Goal: Use online tool/utility: Utilize a website feature to perform a specific function

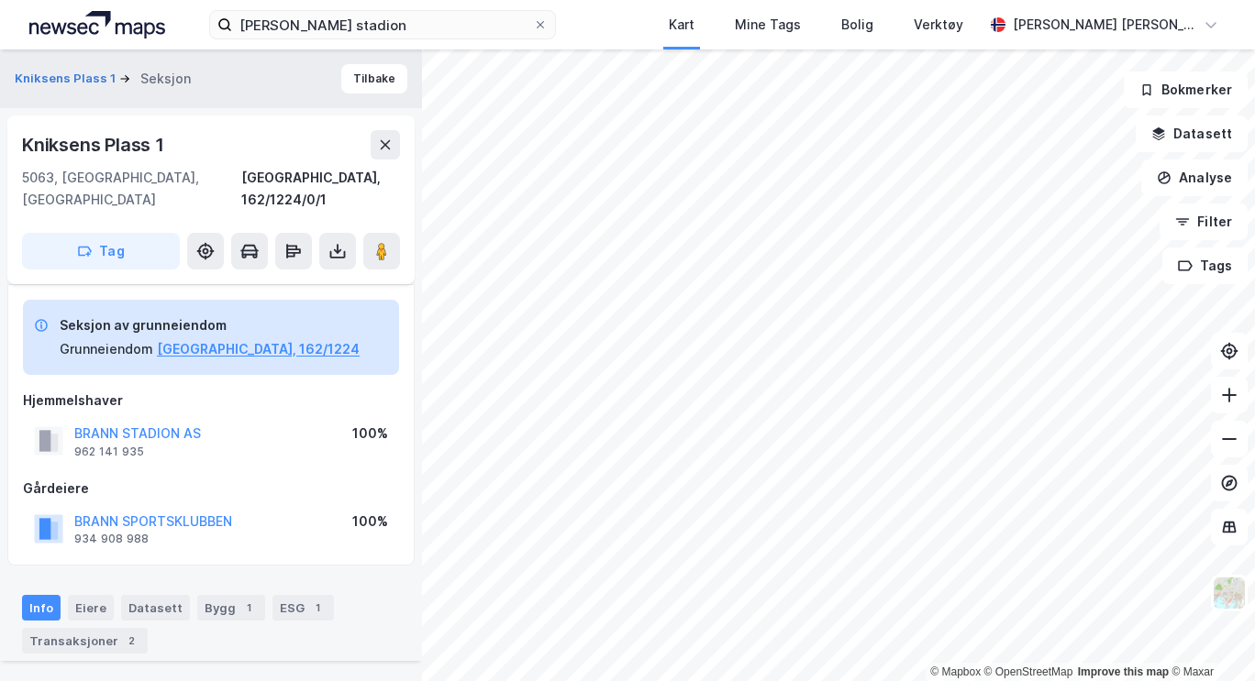
scroll to position [516, 0]
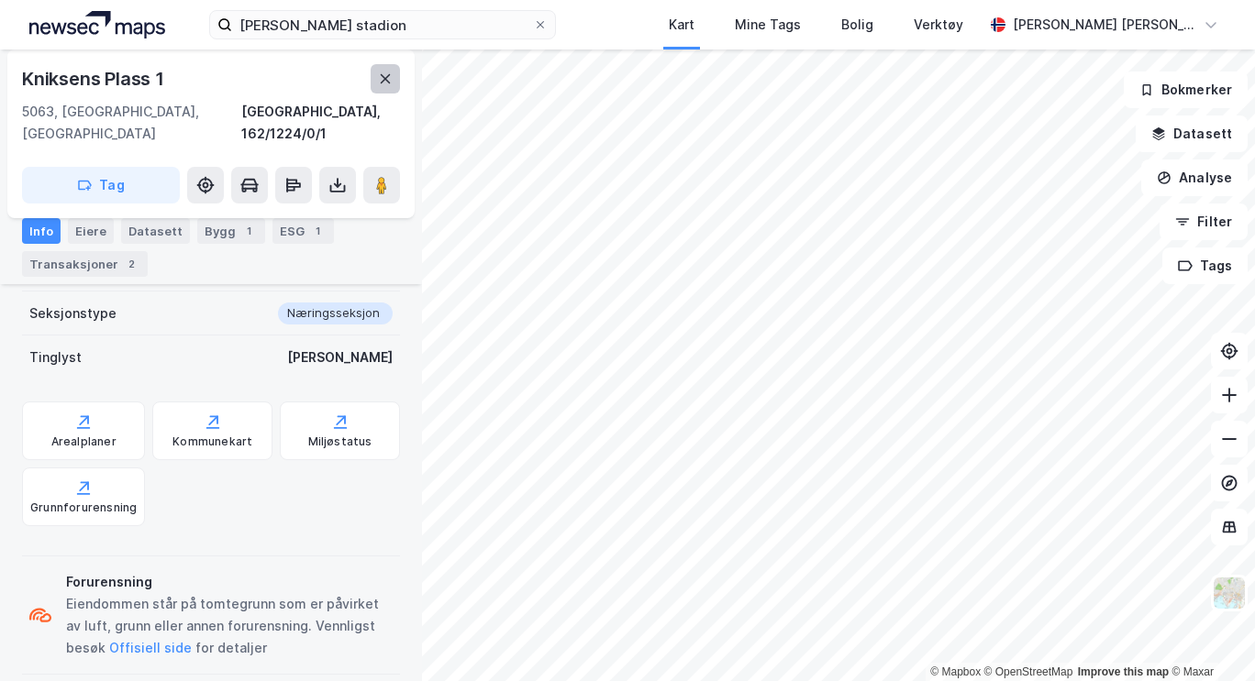
click at [388, 75] on icon at bounding box center [386, 78] width 10 height 9
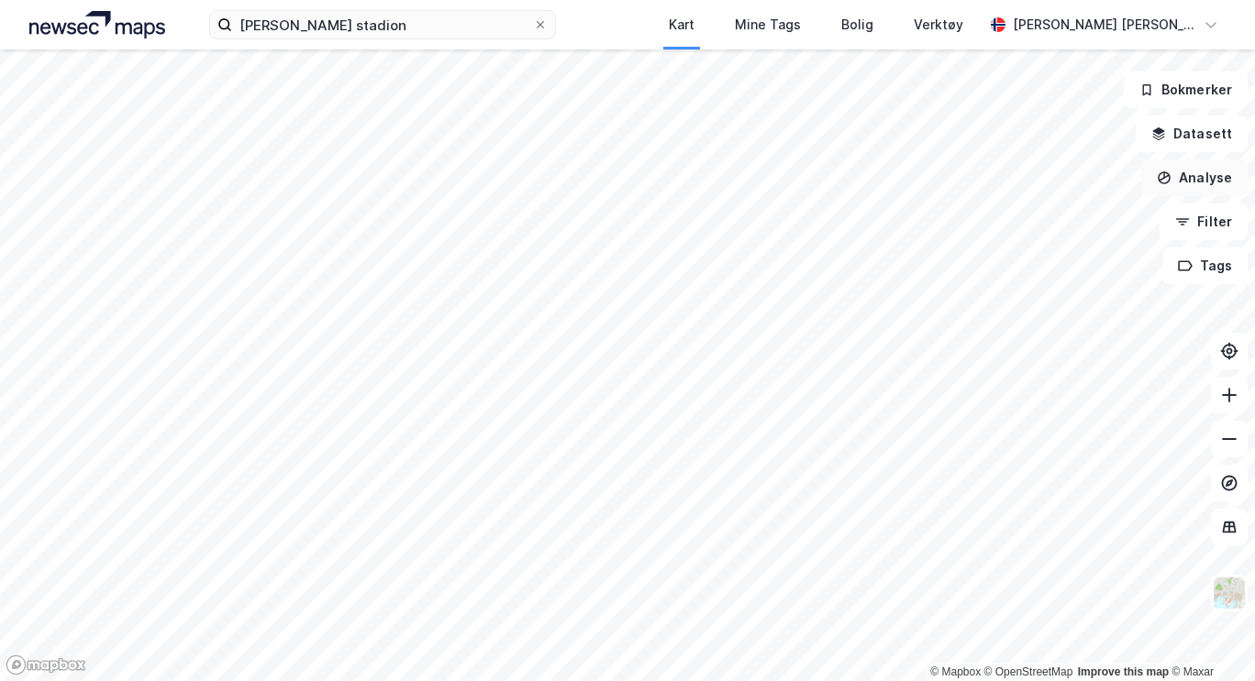
click at [1203, 190] on button "Analyse" at bounding box center [1194, 178] width 106 height 37
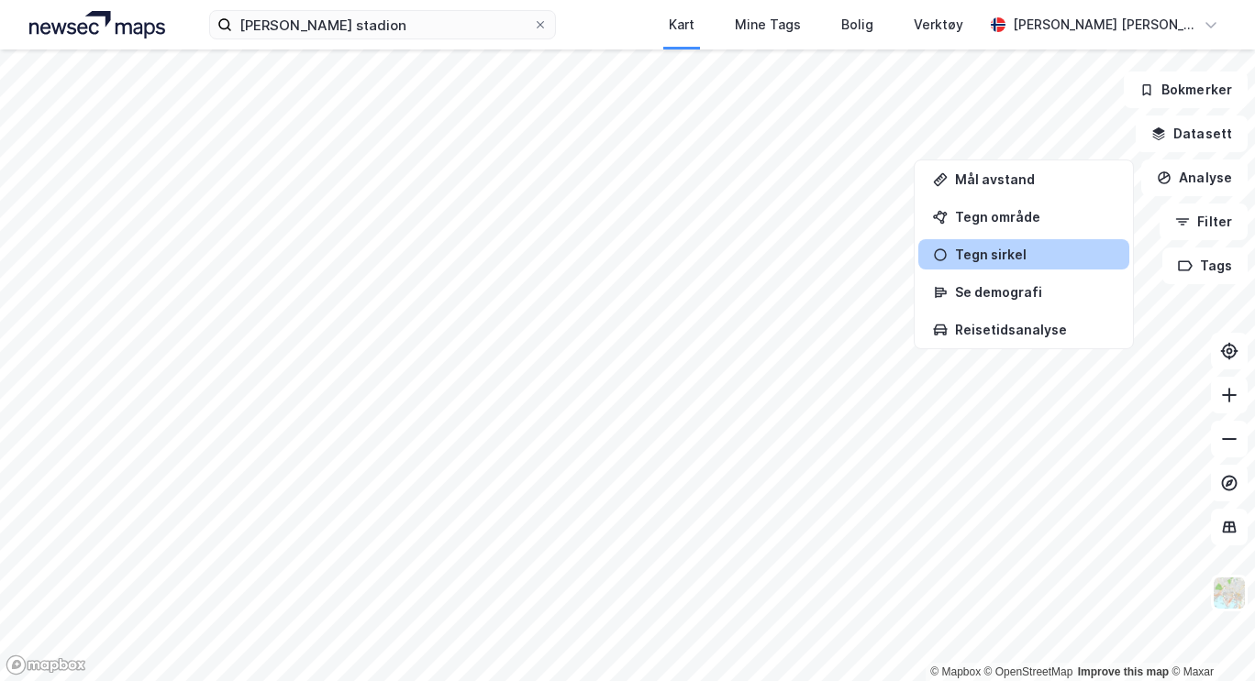
click at [991, 249] on div "Tegn sirkel" at bounding box center [1035, 255] width 160 height 16
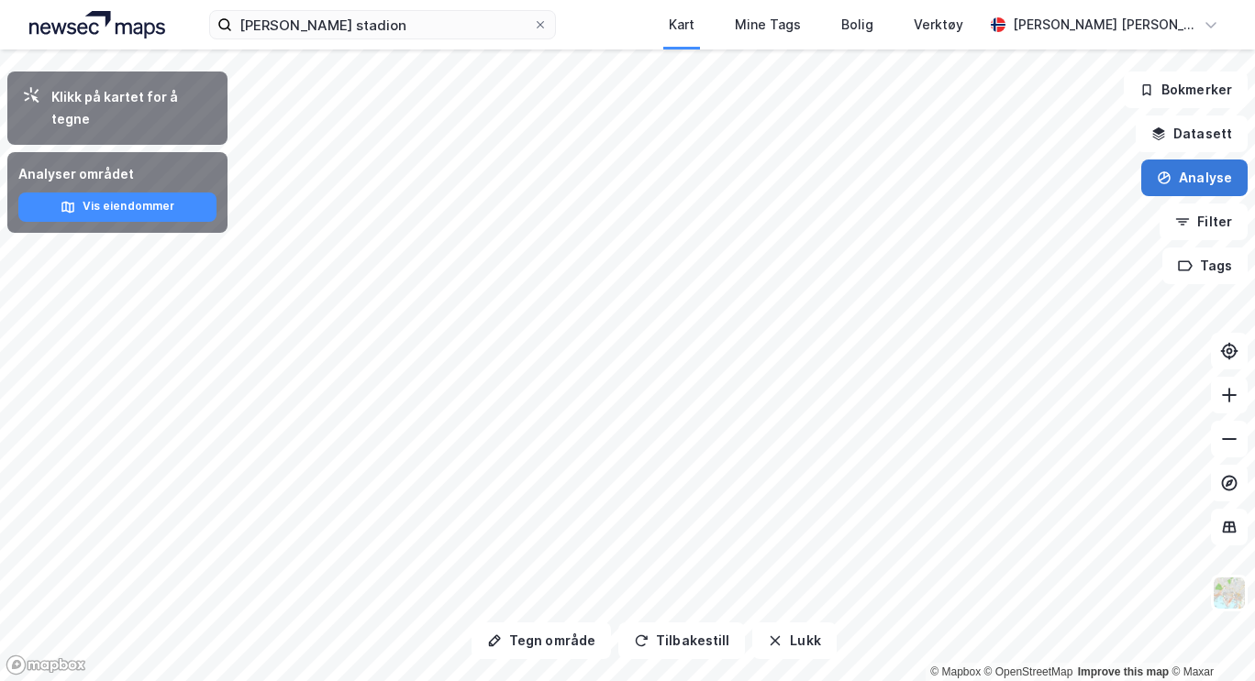
click at [1189, 187] on button "Analyse" at bounding box center [1194, 178] width 106 height 37
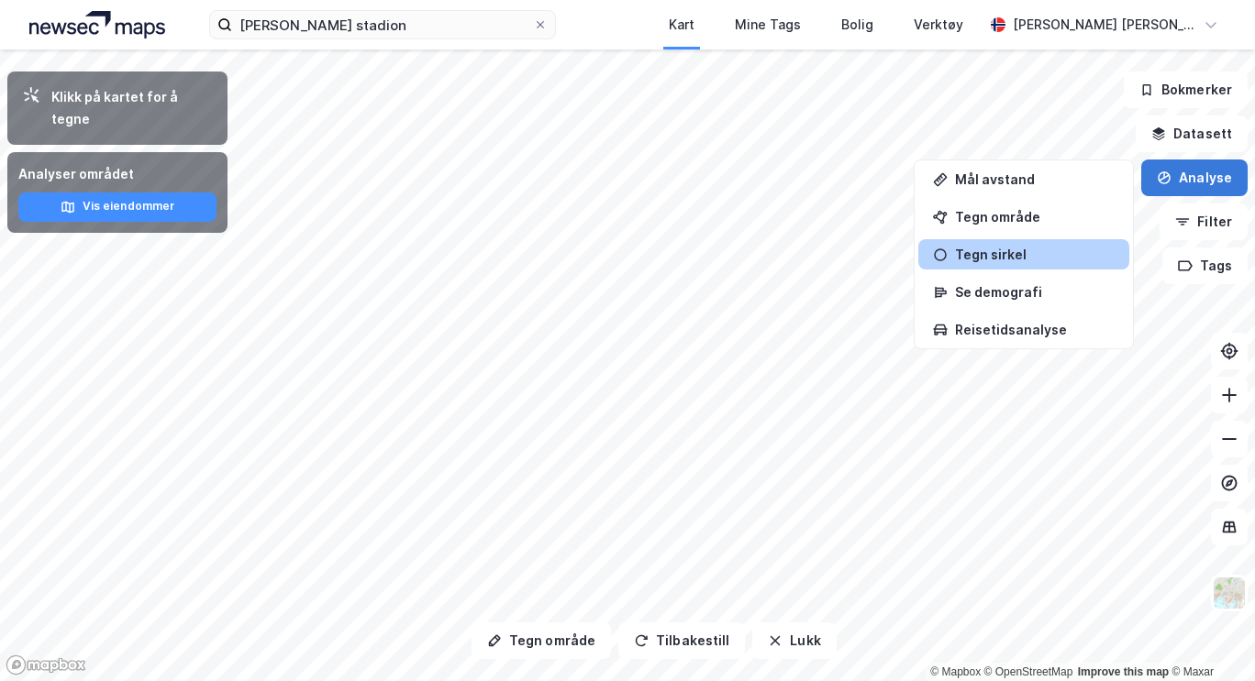
click at [1189, 187] on button "Analyse" at bounding box center [1194, 178] width 106 height 37
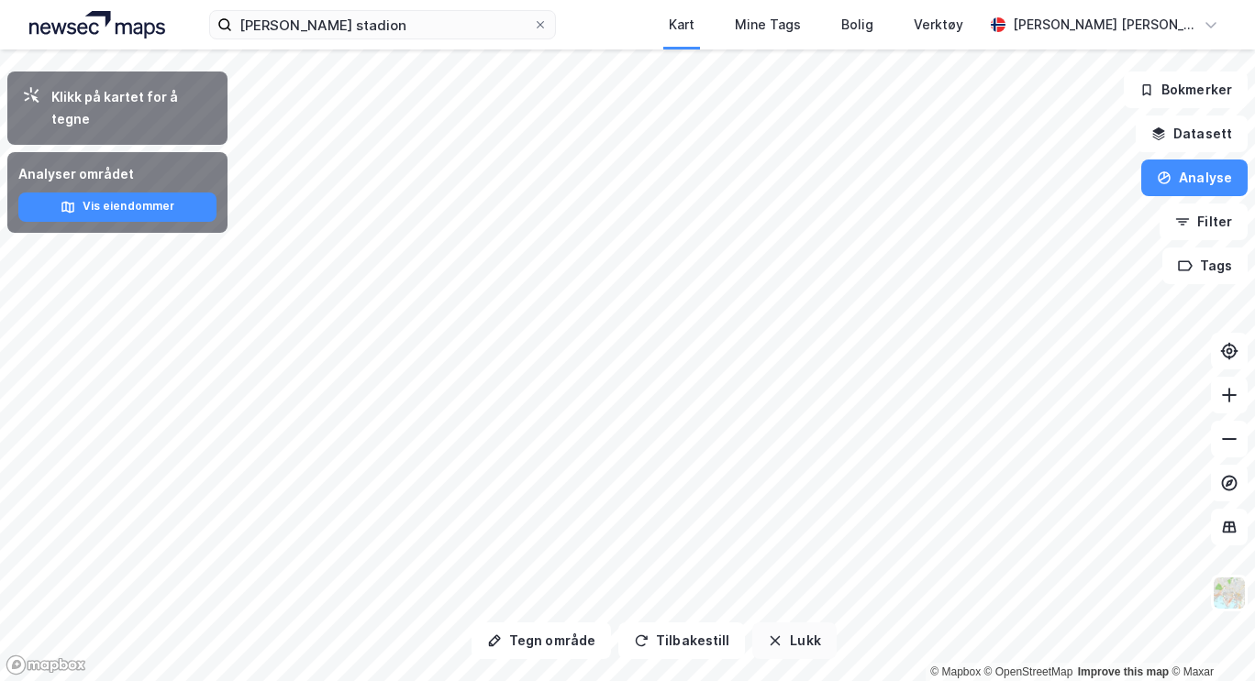
click at [785, 626] on button "Lukk" at bounding box center [793, 641] width 83 height 37
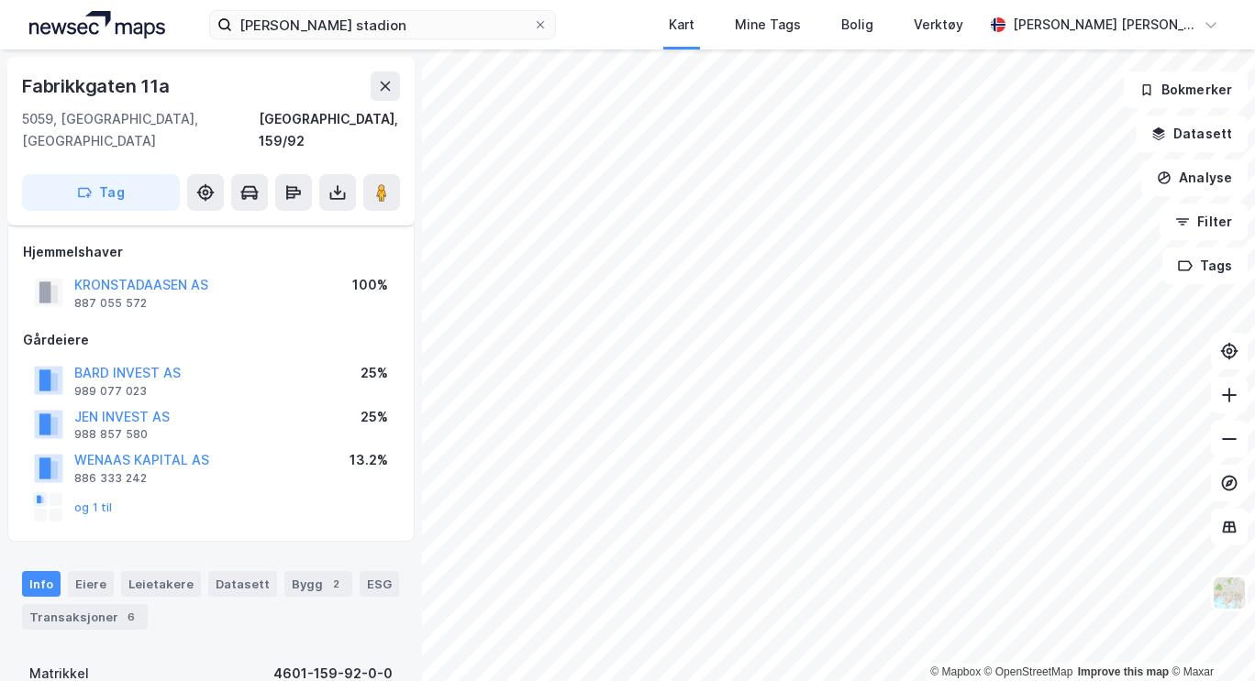
scroll to position [72, 0]
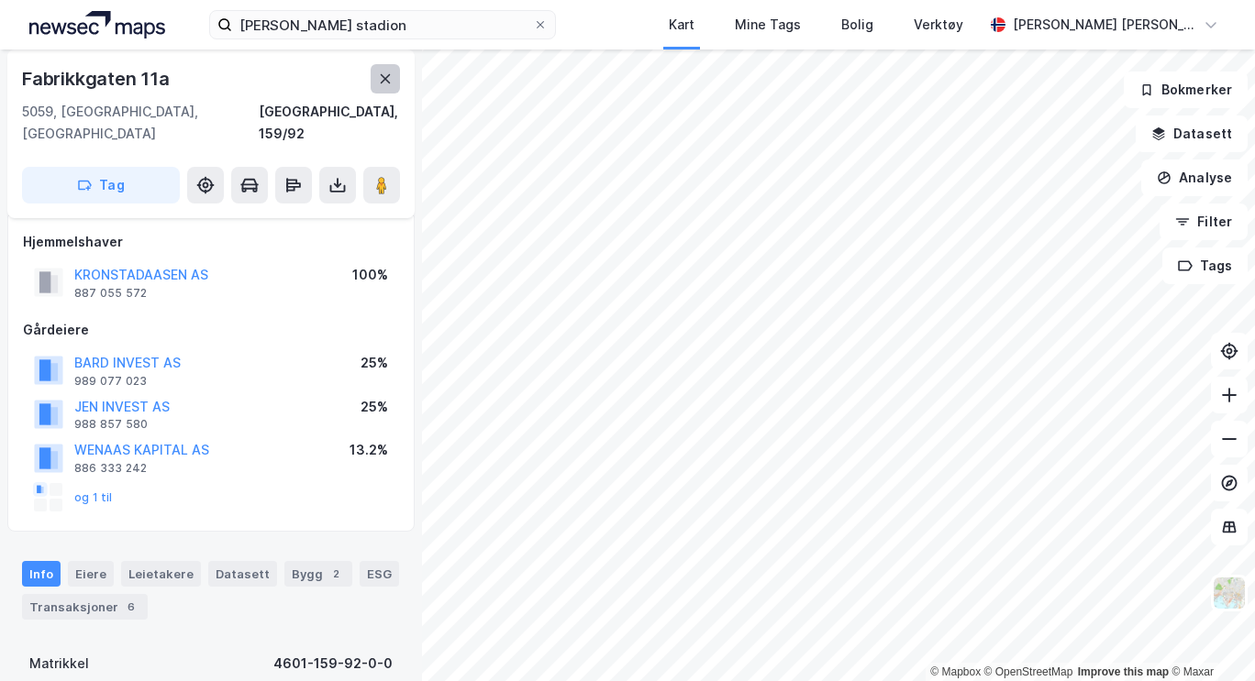
click at [382, 70] on button at bounding box center [385, 78] width 29 height 29
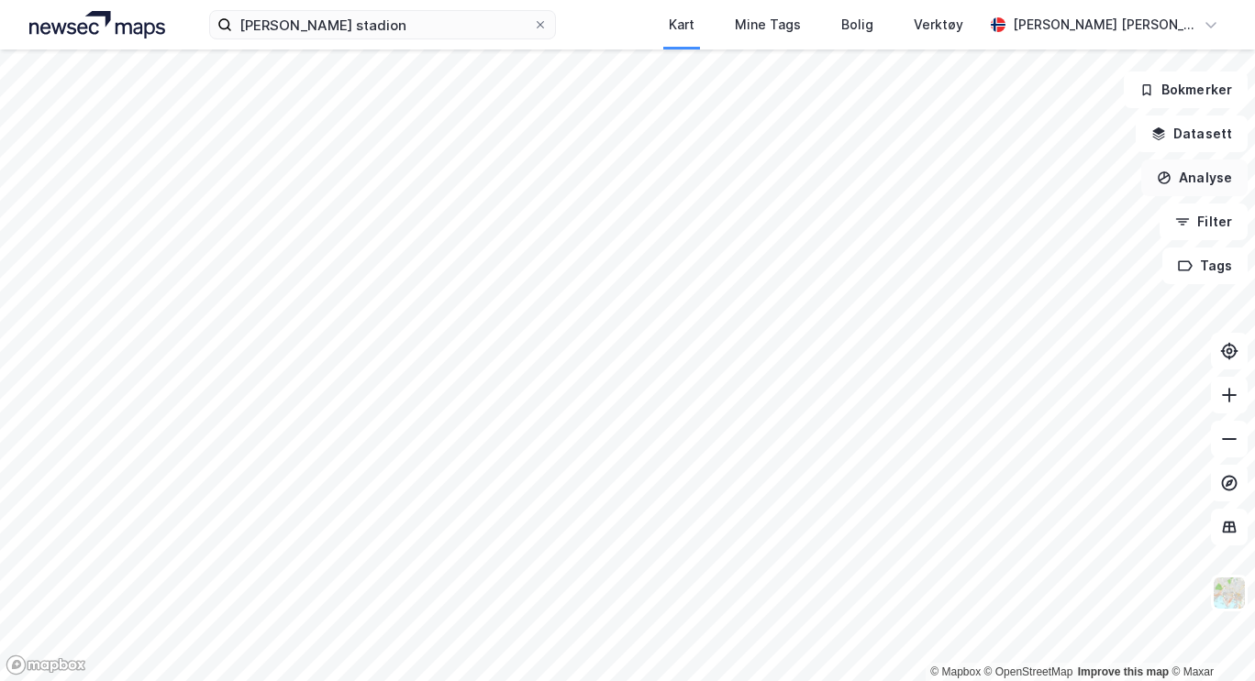
click at [1200, 179] on button "Analyse" at bounding box center [1194, 178] width 106 height 37
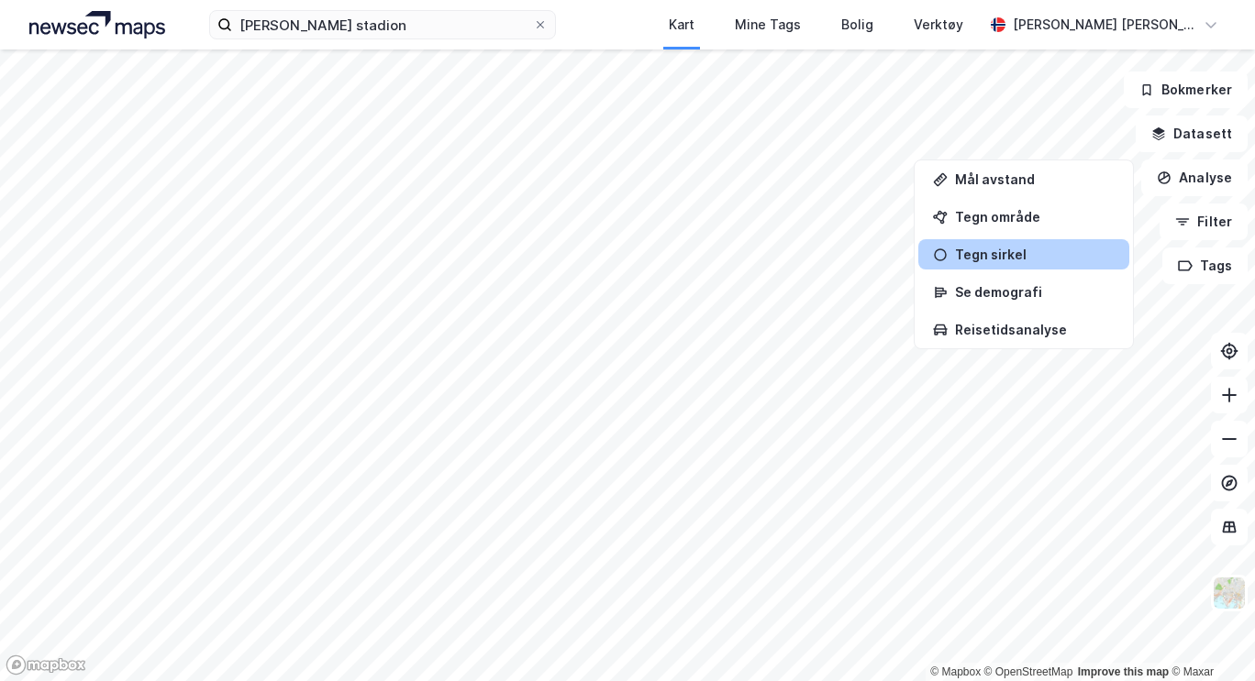
click at [961, 246] on div "Tegn sirkel" at bounding box center [1023, 254] width 211 height 30
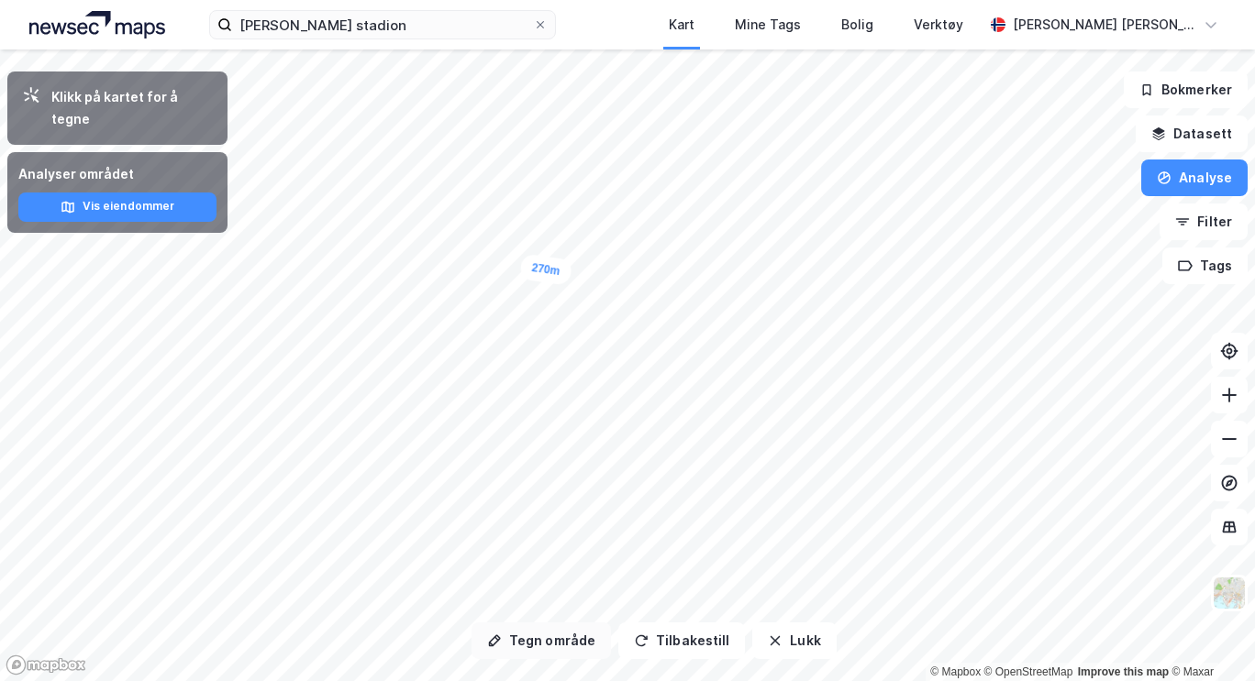
click at [552, 641] on button "Tegn område" at bounding box center [540, 641] width 139 height 37
click at [637, 50] on div "205m" at bounding box center [627, 50] width 1255 height 0
click at [554, 648] on button "Tegn område" at bounding box center [540, 641] width 139 height 37
click at [567, 643] on button "Tegn område" at bounding box center [540, 641] width 139 height 37
click at [541, 644] on button "Tegn område" at bounding box center [540, 641] width 139 height 37
